Goal: Transaction & Acquisition: Purchase product/service

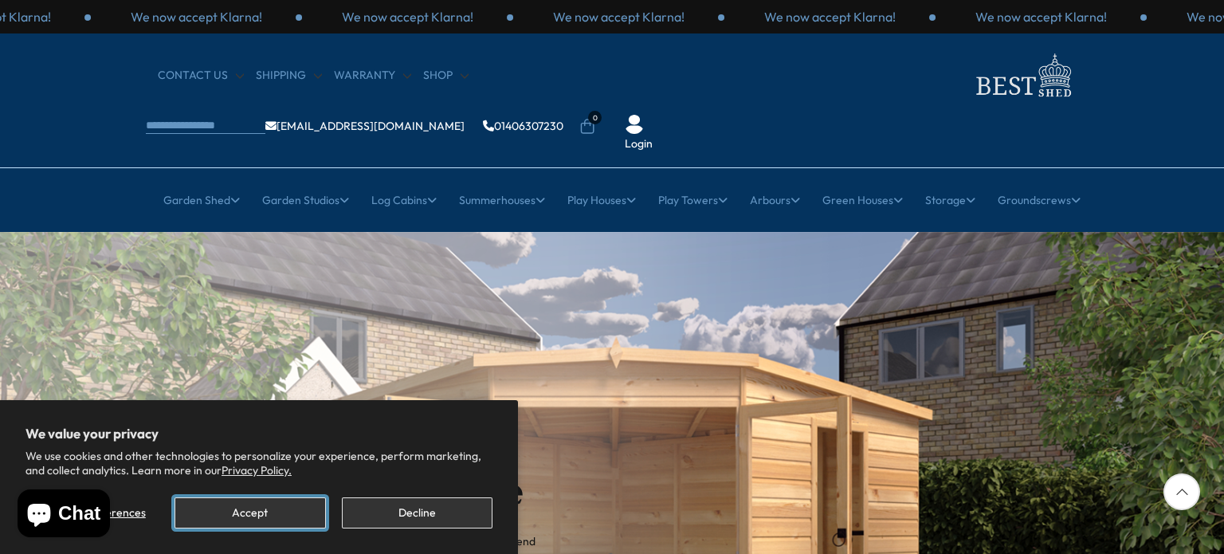
click at [288, 517] on button "Accept" at bounding box center [249, 512] width 151 height 31
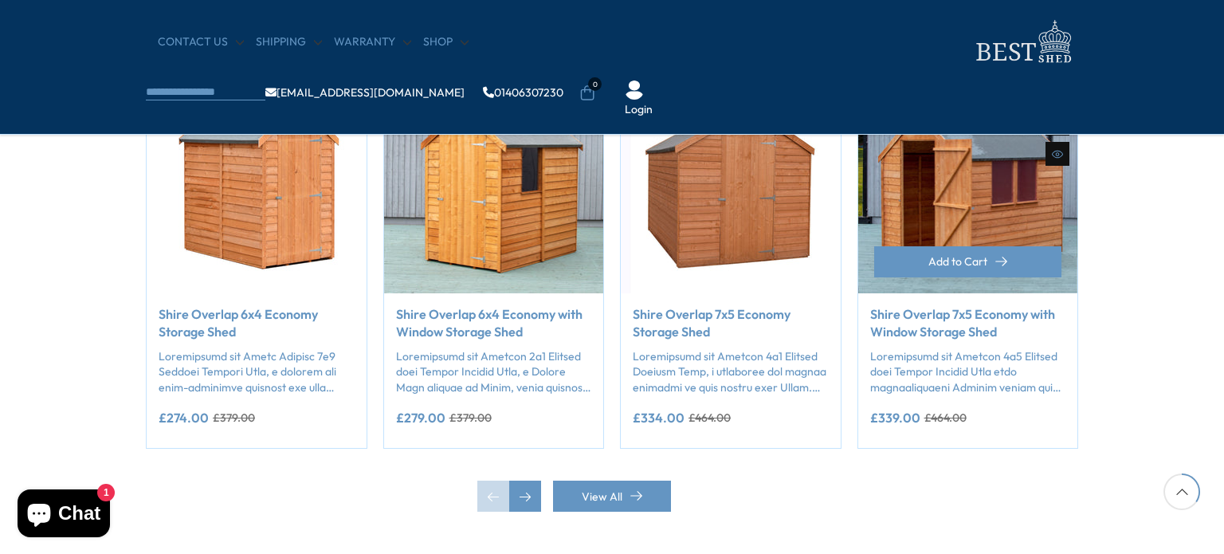
scroll to position [1354, 0]
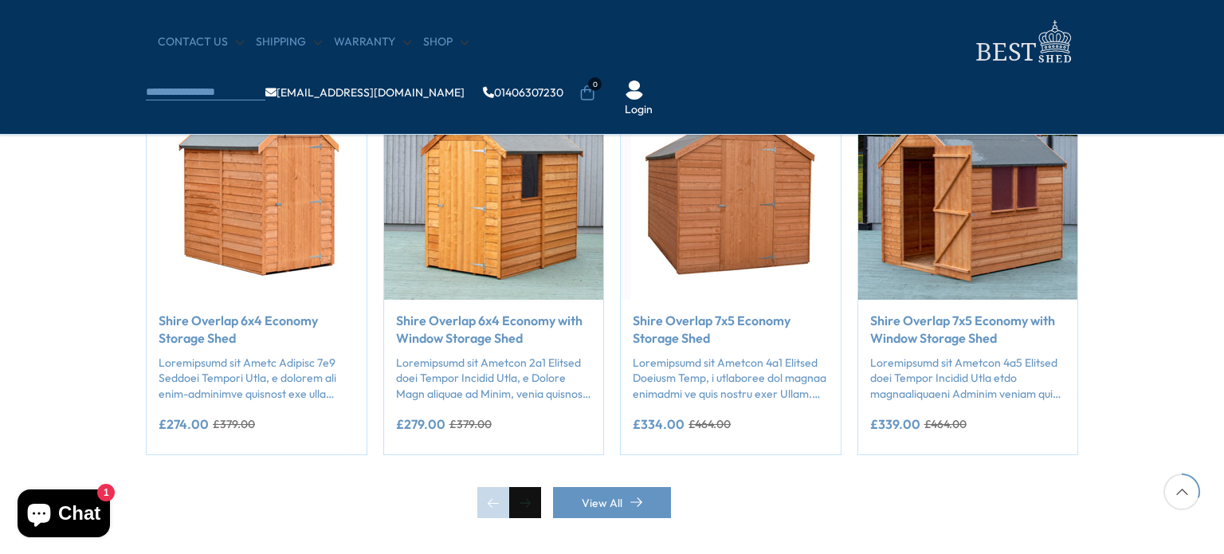
drag, startPoint x: 530, startPoint y: 499, endPoint x: 648, endPoint y: 439, distance: 133.2
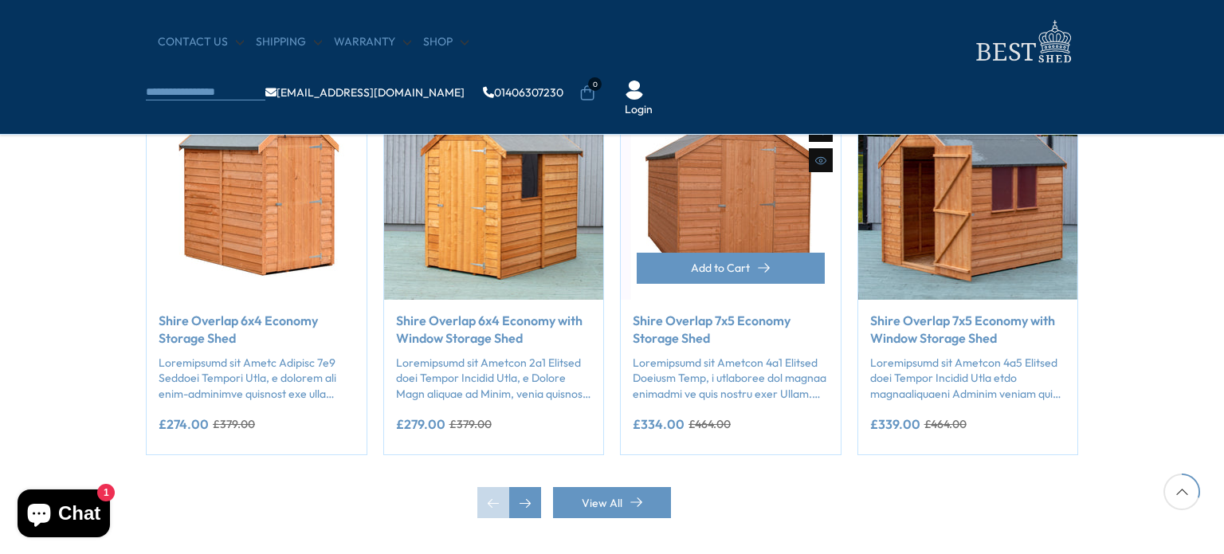
click at [531, 499] on div "Next slide" at bounding box center [525, 503] width 32 height 32
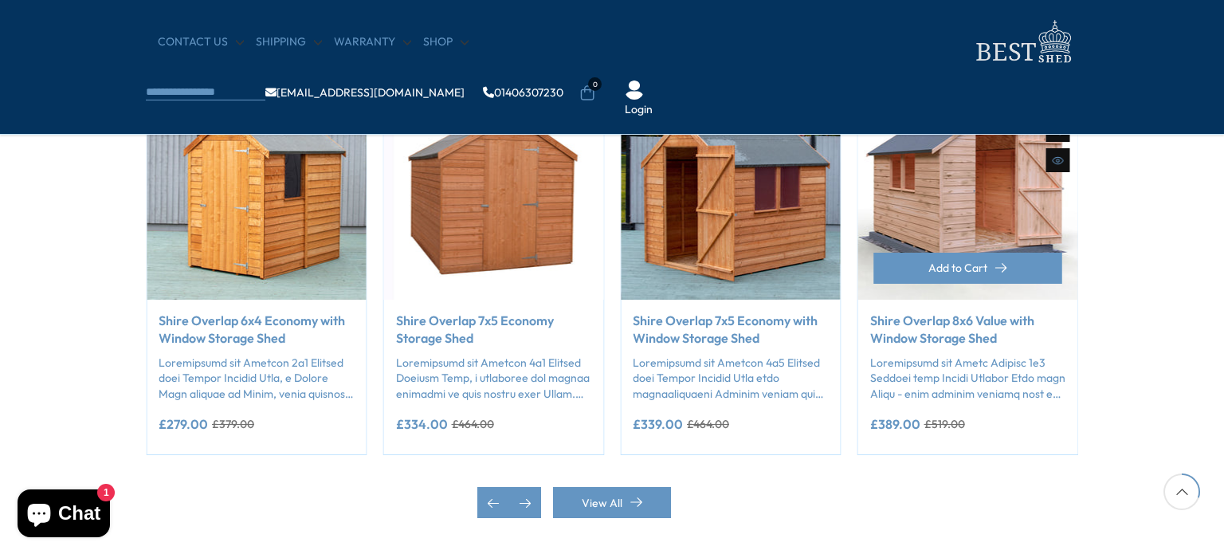
click at [962, 213] on img "5 / 50" at bounding box center [968, 190] width 220 height 220
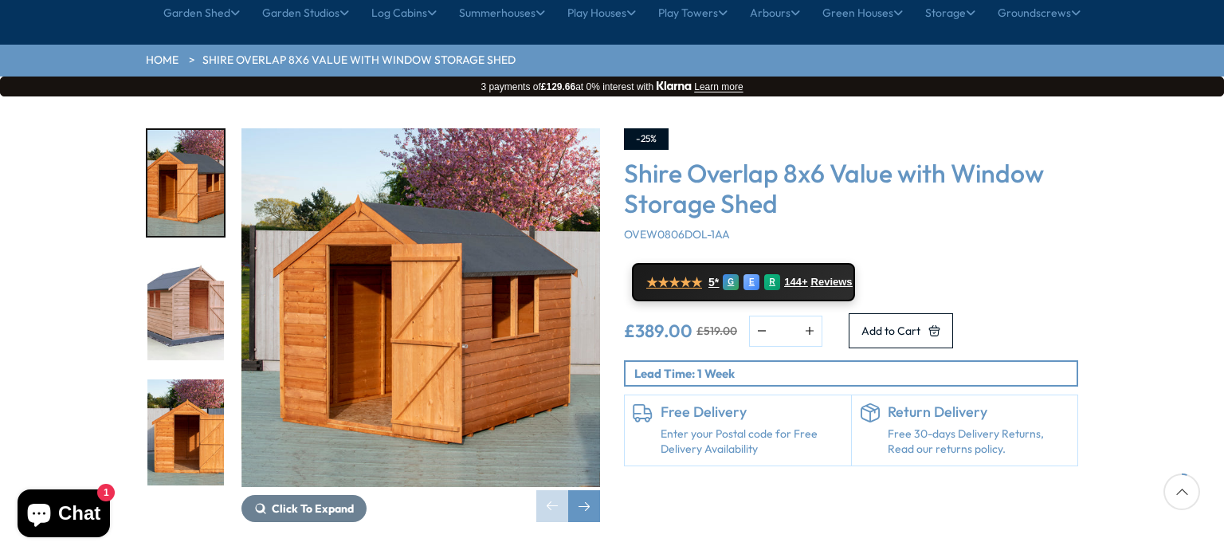
scroll to position [159, 0]
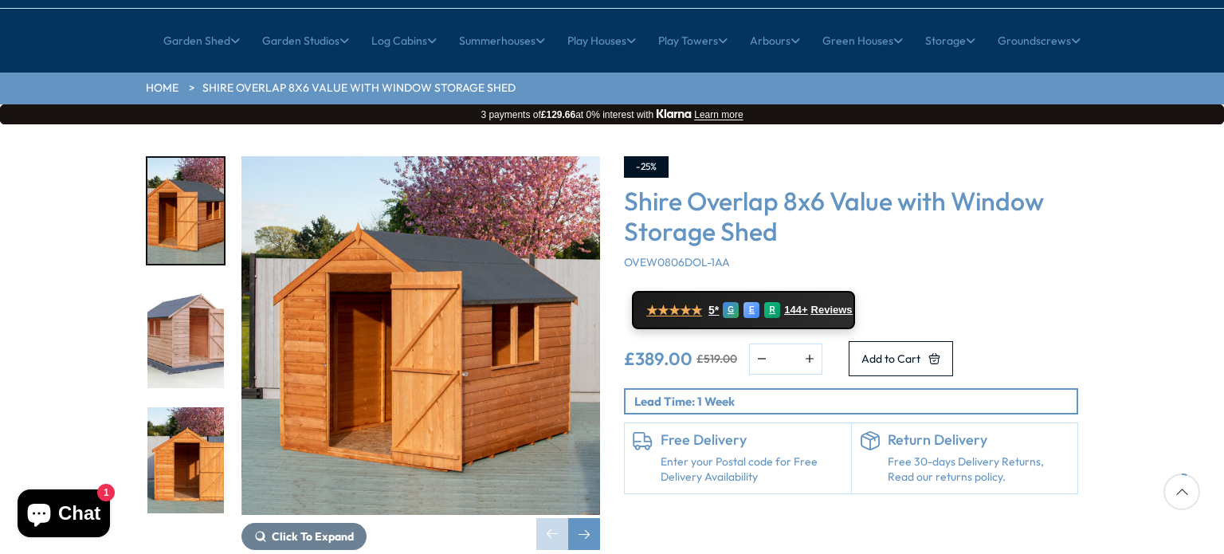
click at [199, 283] on img "2 / 12" at bounding box center [185, 336] width 76 height 106
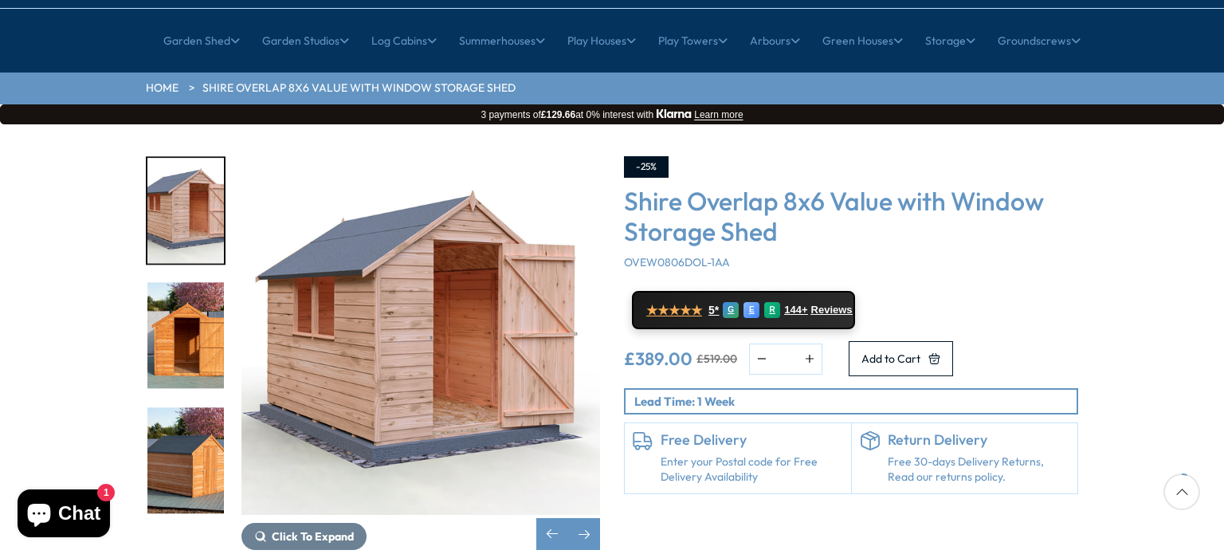
click at [199, 283] on img "3 / 12" at bounding box center [185, 336] width 76 height 106
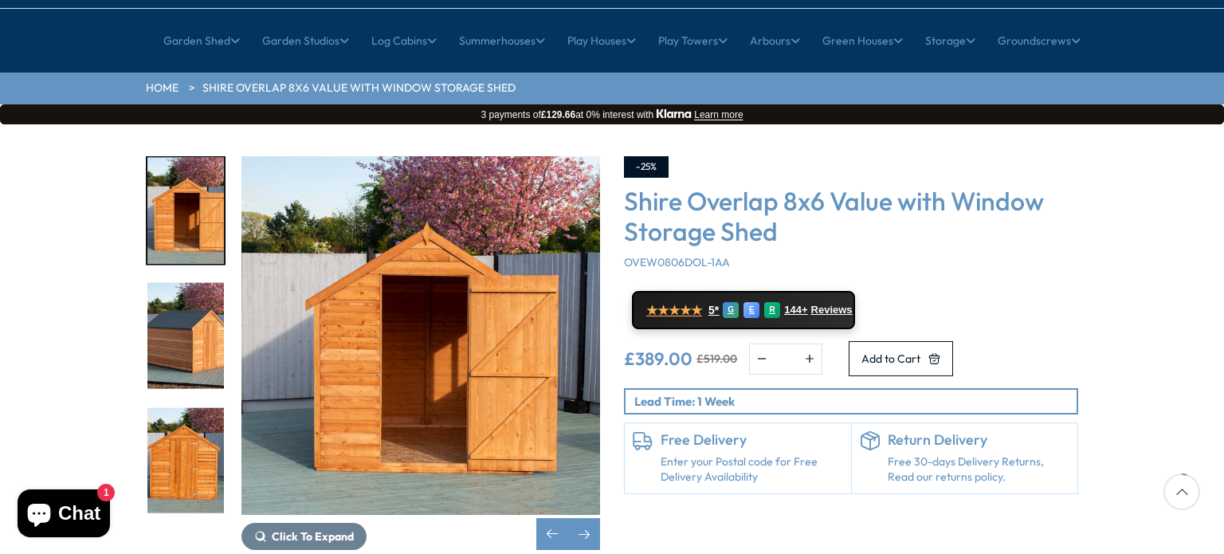
click at [186, 327] on img "4 / 12" at bounding box center [185, 336] width 76 height 106
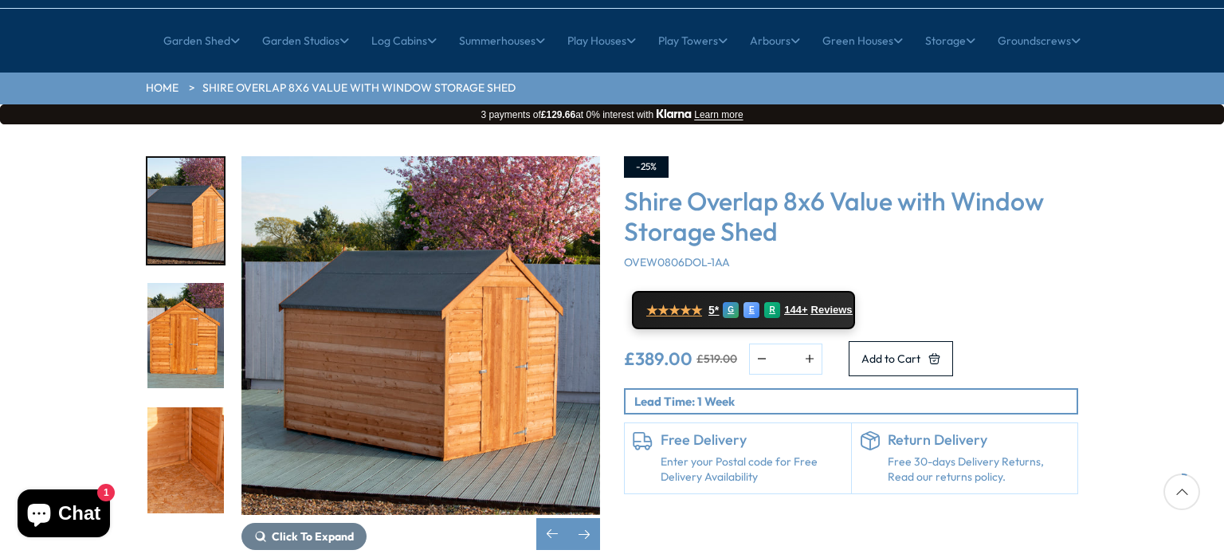
click at [182, 407] on img "6 / 12" at bounding box center [185, 460] width 76 height 106
